Goal: Complete application form: Complete application form

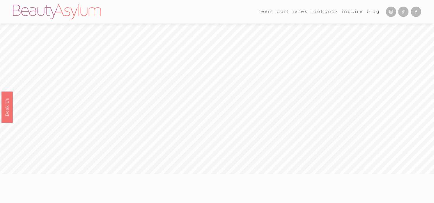
click at [298, 12] on link "Rates" at bounding box center [300, 11] width 15 height 9
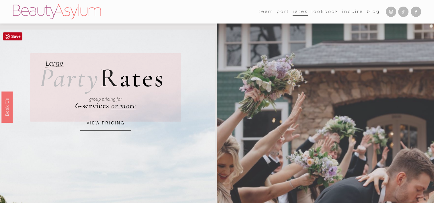
click at [109, 125] on link "VIEW PRICING" at bounding box center [105, 123] width 51 height 15
click at [320, 13] on link "Lookbook" at bounding box center [325, 11] width 27 height 9
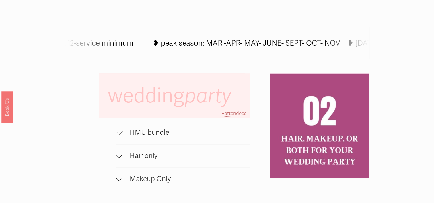
scroll to position [402, 0]
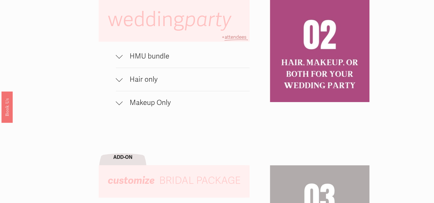
click at [118, 83] on div at bounding box center [119, 79] width 7 height 7
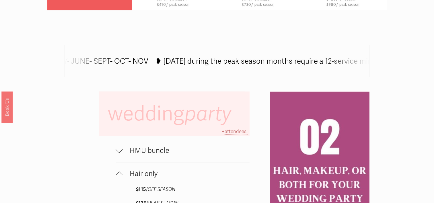
scroll to position [373, 0]
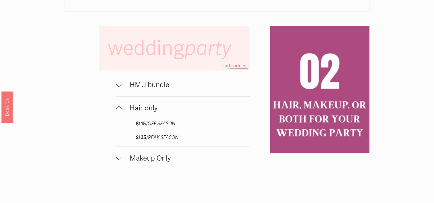
click at [122, 88] on div at bounding box center [119, 84] width 7 height 7
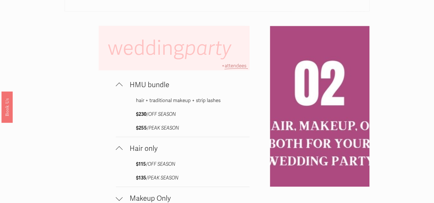
click at [122, 90] on div at bounding box center [119, 86] width 7 height 7
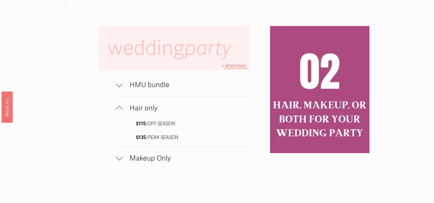
click at [123, 163] on span "Makeup Only" at bounding box center [186, 158] width 127 height 9
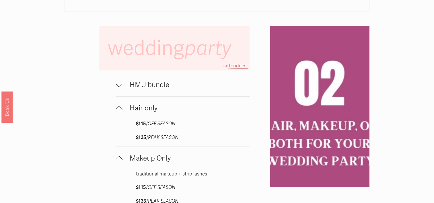
click at [123, 163] on span "Makeup Only" at bounding box center [186, 158] width 127 height 9
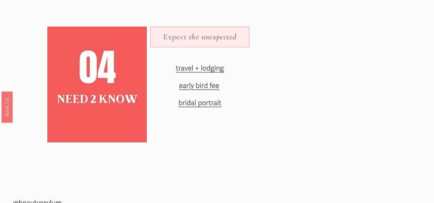
scroll to position [918, 0]
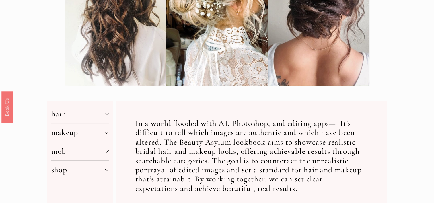
scroll to position [201, 0]
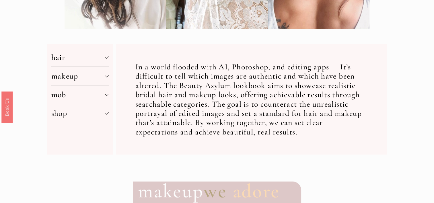
click at [94, 58] on span "hair" at bounding box center [78, 58] width 54 height 10
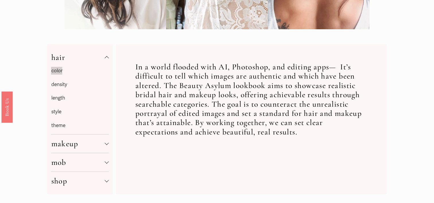
click at [59, 101] on link "length" at bounding box center [58, 98] width 14 height 6
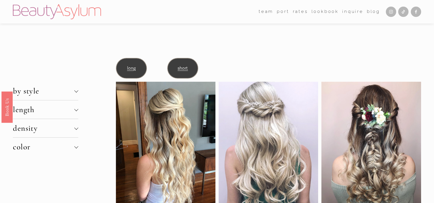
click at [349, 11] on link "Inquire" at bounding box center [352, 11] width 21 height 9
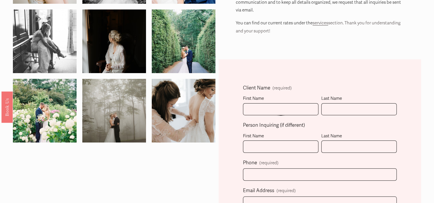
scroll to position [115, 0]
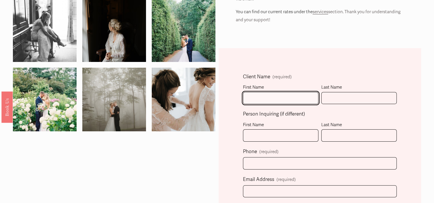
click at [258, 101] on input "First Name" at bounding box center [280, 98] width 75 height 12
type input "[PERSON_NAME]"
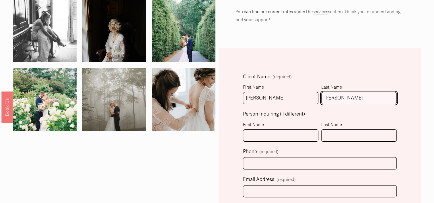
type input "[PERSON_NAME]"
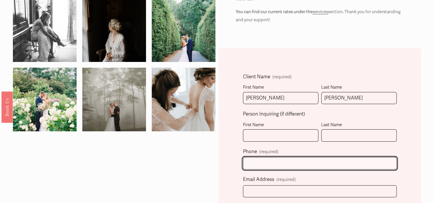
type input "(1 ) -"
type input "[PHONE_NUMBER]"
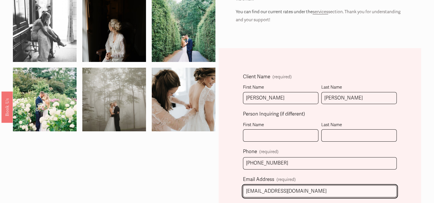
type input "[EMAIL_ADDRESS][DOMAIN_NAME]"
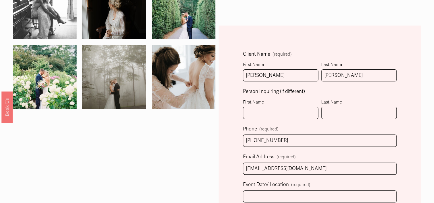
scroll to position [201, 0]
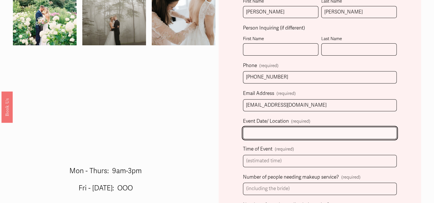
click at [288, 138] on input "Event Date/ Location (required)" at bounding box center [320, 133] width 154 height 12
type input "[DATE]"
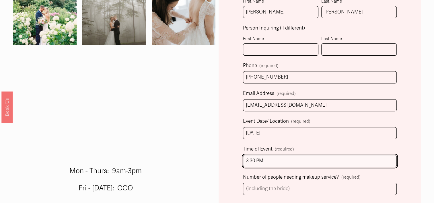
scroll to position [287, 0]
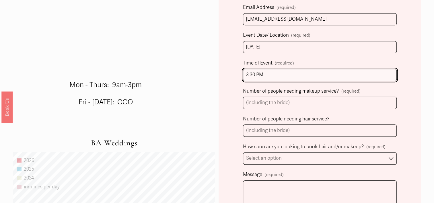
type input "3:30 PM"
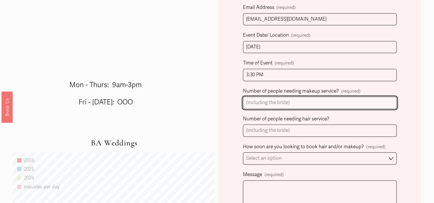
click at [286, 106] on input "Number of people needing makeup service? (required)" at bounding box center [320, 103] width 154 height 12
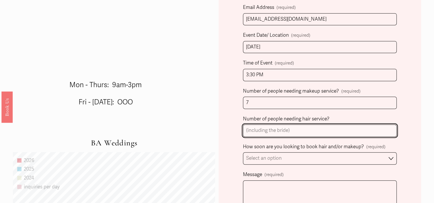
click at [301, 129] on input "Number of people needing hair service?" at bounding box center [320, 131] width 154 height 12
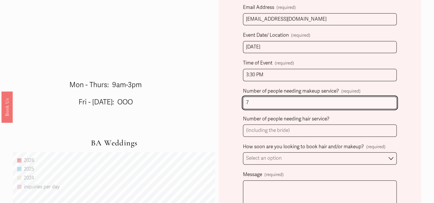
drag, startPoint x: 292, startPoint y: 104, endPoint x: 166, endPoint y: 101, distance: 126.0
click at [179, 102] on div "We aim to respond within 48hrs. Inquiries sent Fri-Sun, will be answered by [DA…" at bounding box center [217, 84] width 434 height 654
type input "0"
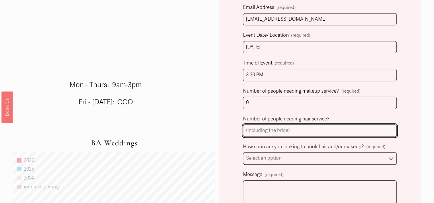
click at [277, 132] on input "Number of people needing hair service?" at bounding box center [320, 131] width 154 height 12
type input "7"
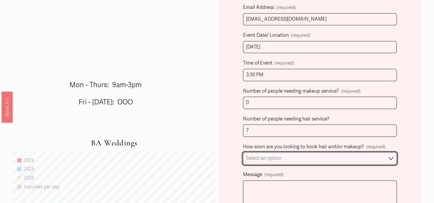
click at [296, 158] on select "Select an option Immediately 1-2 weeks I'm looking for information & not ready …" at bounding box center [320, 158] width 154 height 12
select select "Immediately"
click at [243, 152] on select "Select an option Immediately 1-2 weeks I'm looking for information & not ready …" at bounding box center [320, 158] width 154 height 12
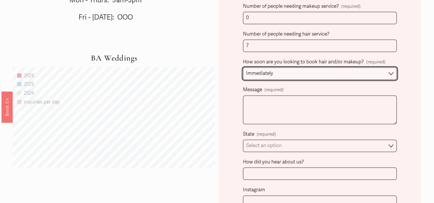
scroll to position [373, 0]
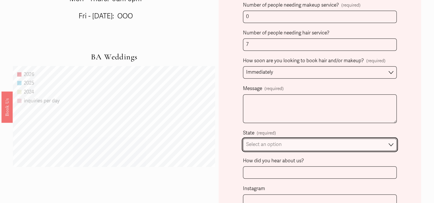
click at [294, 146] on select "Select an option Please Select One [GEOGRAPHIC_DATA], [GEOGRAPHIC_DATA] [GEOGRA…" at bounding box center [320, 145] width 154 height 12
select select "[GEOGRAPHIC_DATA], [GEOGRAPHIC_DATA]"
click at [243, 139] on select "Select an option Please Select One [GEOGRAPHIC_DATA], [GEOGRAPHIC_DATA] [GEOGRA…" at bounding box center [320, 145] width 154 height 12
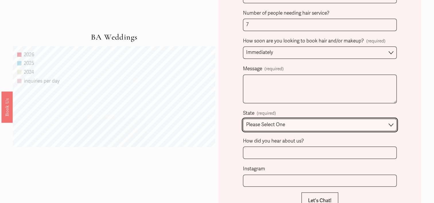
scroll to position [430, 0]
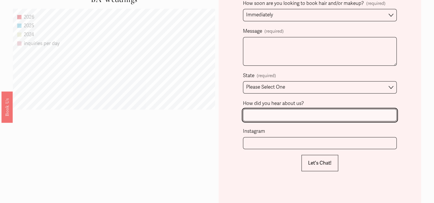
click at [279, 116] on input "How did you hear about us?" at bounding box center [320, 115] width 154 height 12
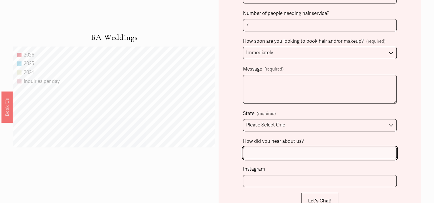
scroll to position [373, 0]
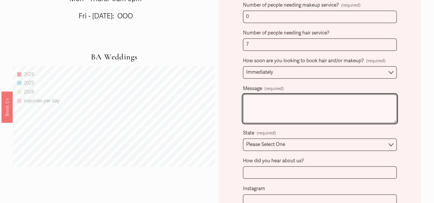
click at [292, 111] on textarea "Message (required)" at bounding box center [320, 108] width 154 height 29
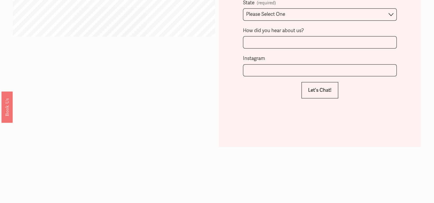
scroll to position [488, 0]
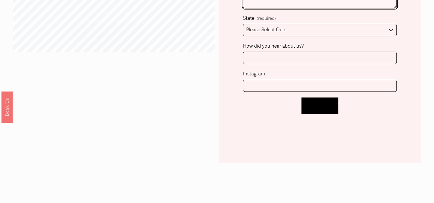
type textarea "Hi! I am looking for hair services for me, my bridesmaids, my mom and mother in…"
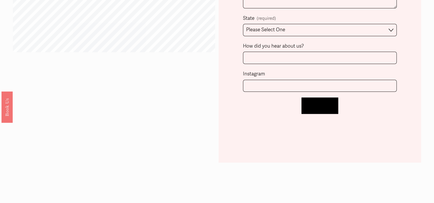
click at [327, 111] on button "Let's Chat! Let's Chat!" at bounding box center [320, 106] width 37 height 16
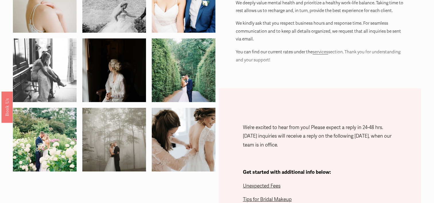
scroll to position [0, 0]
